Goal: Use online tool/utility: Utilize a website feature to perform a specific function

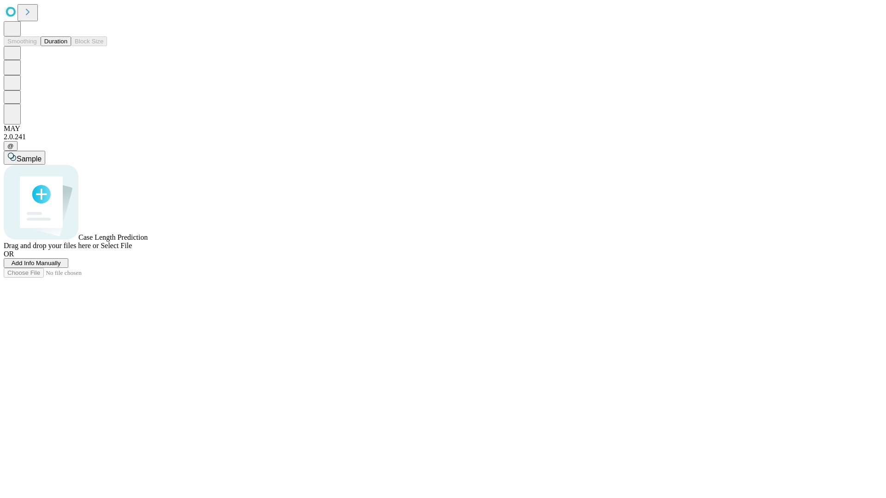
click at [67, 46] on button "Duration" at bounding box center [56, 41] width 30 height 10
click at [61, 267] on span "Add Info Manually" at bounding box center [36, 263] width 49 height 7
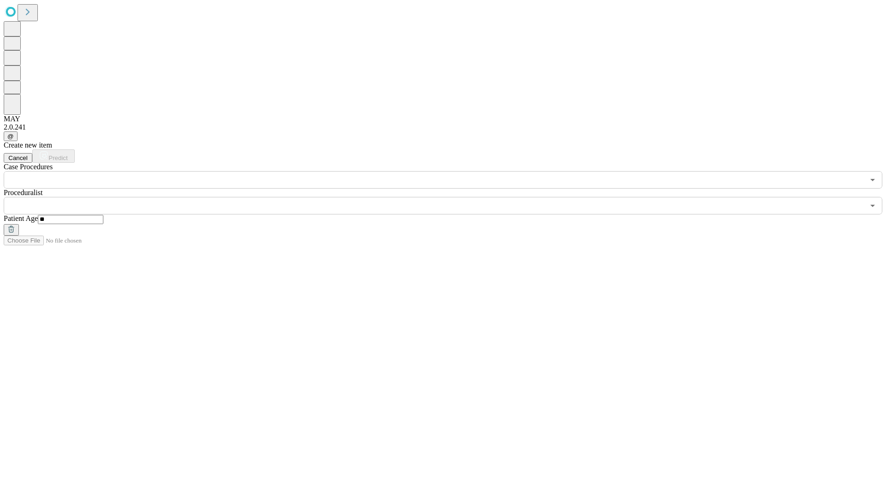
type input "**"
click at [449, 197] on input "text" at bounding box center [434, 206] width 860 height 18
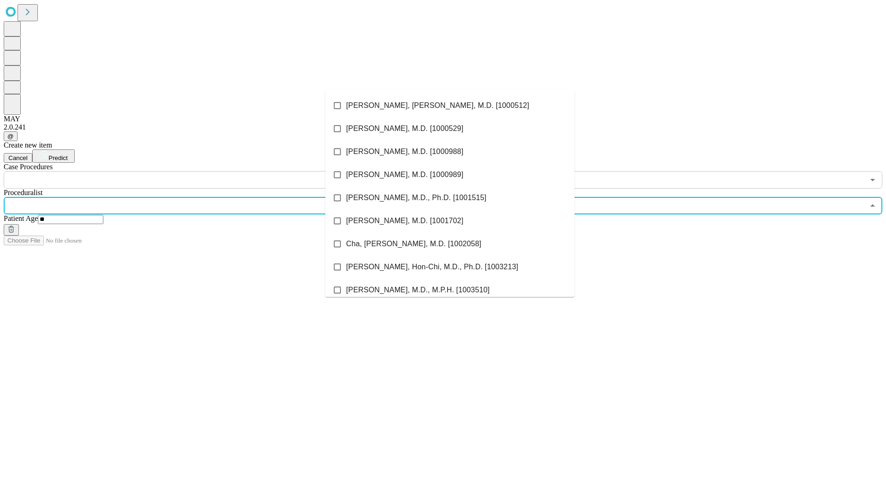
click at [450, 106] on li "[PERSON_NAME], [PERSON_NAME], M.D. [1000512]" at bounding box center [449, 105] width 249 height 23
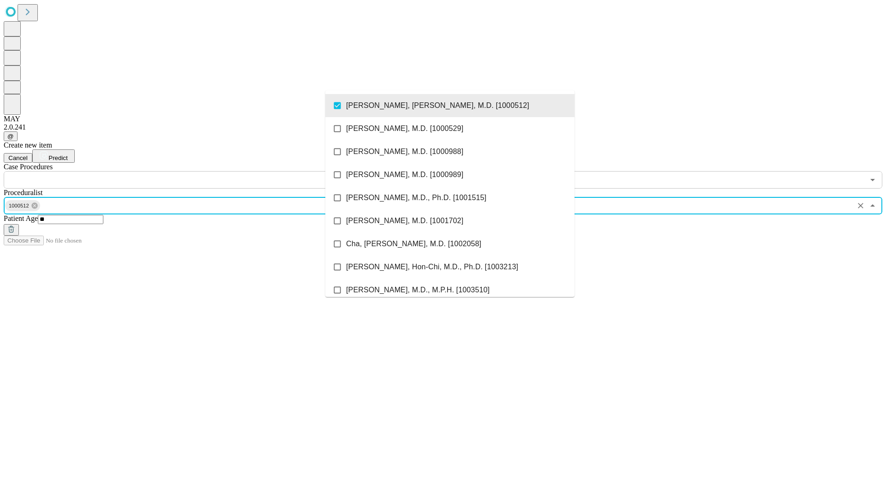
click at [194, 171] on input "text" at bounding box center [434, 180] width 860 height 18
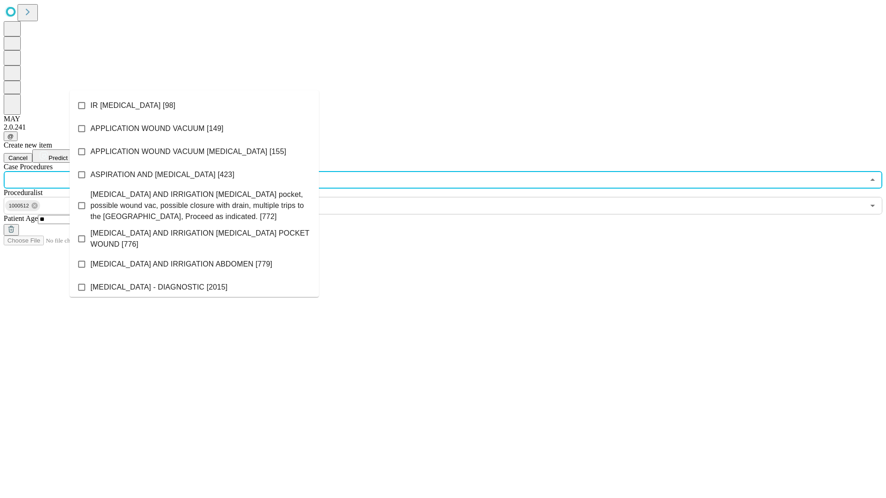
click at [194, 106] on li "IR [MEDICAL_DATA] [98]" at bounding box center [194, 105] width 249 height 23
click at [67, 155] on span "Predict" at bounding box center [57, 158] width 19 height 7
